Goal: Transaction & Acquisition: Purchase product/service

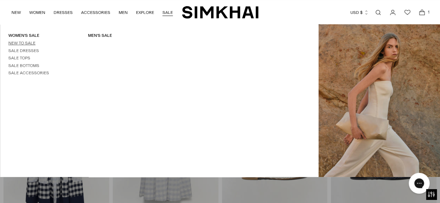
click at [21, 43] on link "New to Sale" at bounding box center [21, 43] width 27 height 5
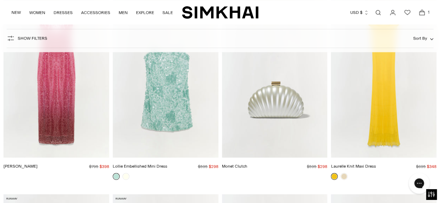
scroll to position [1832, 0]
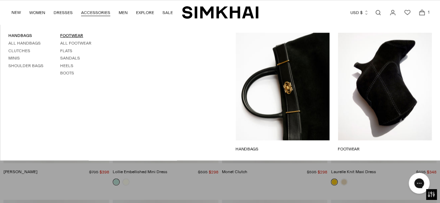
click at [62, 35] on link "FOOTWEAR" at bounding box center [71, 35] width 23 height 5
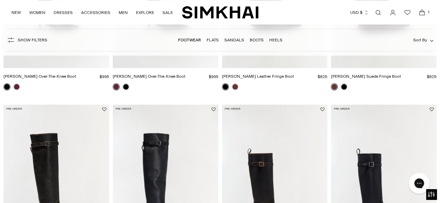
scroll to position [352, 0]
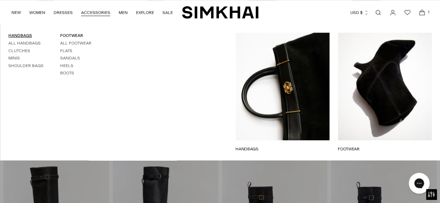
click at [28, 36] on link "HANDBAGS" at bounding box center [20, 35] width 24 height 5
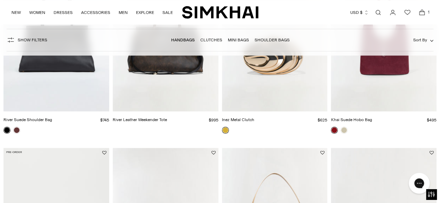
scroll to position [146, 0]
